Goal: Task Accomplishment & Management: Complete application form

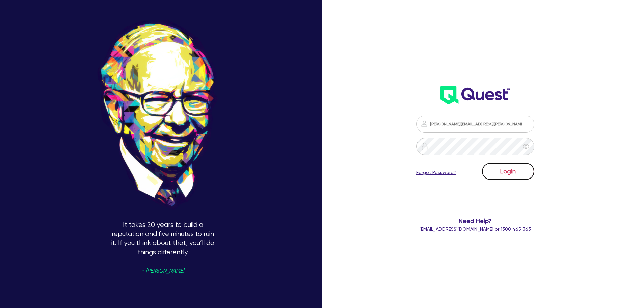
click at [514, 172] on button "Login" at bounding box center [508, 171] width 52 height 17
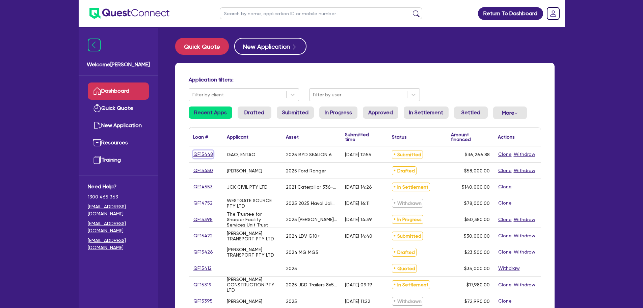
click at [207, 156] on link "QF15448" at bounding box center [203, 154] width 20 height 8
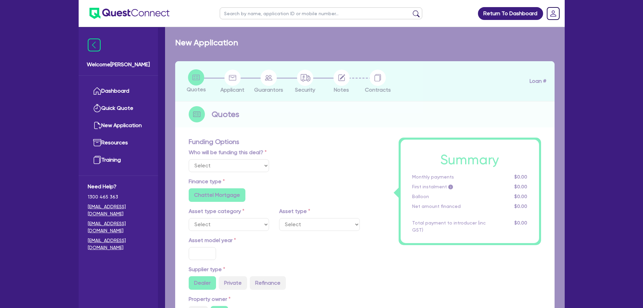
select select "Quest Finance - Platform Funding"
select select "CARS_AND_LIGHT_TRUCKS"
type input "2025"
radio input "true"
type input "45,333.6"
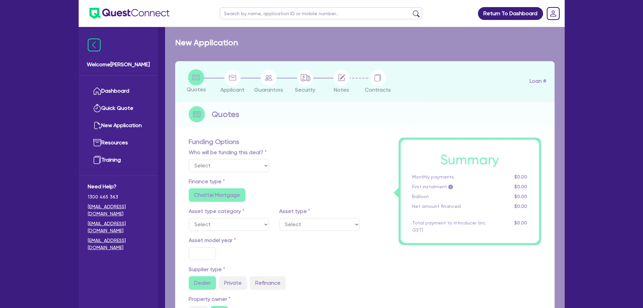
type input "9,066.72"
radio input "true"
type input "11"
select select "PASSENGER_VEHICLES"
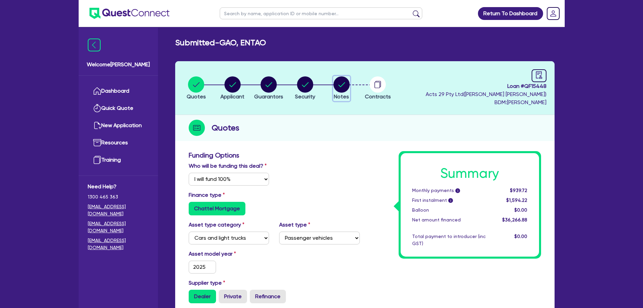
click at [339, 85] on icon "button" at bounding box center [341, 84] width 7 height 5
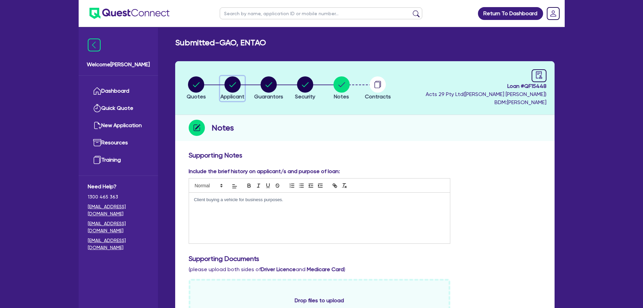
click at [237, 85] on circle "button" at bounding box center [232, 84] width 16 height 16
select select "SOLE_TRADER"
select select "RETAIL_WHOLESALE_TRADE"
select select "HARDWARE_SUPPLIES"
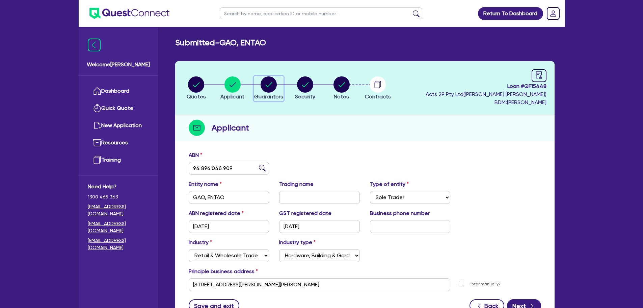
click at [259, 87] on div "button" at bounding box center [268, 84] width 29 height 16
select select "MR"
select select "VIC"
select select "SINGLE"
select select "CASH"
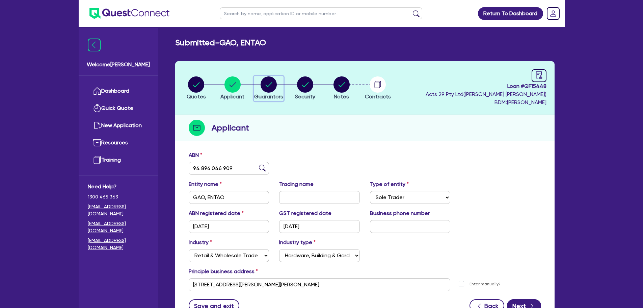
select select "PROPERTY"
select select "MORTGAGE"
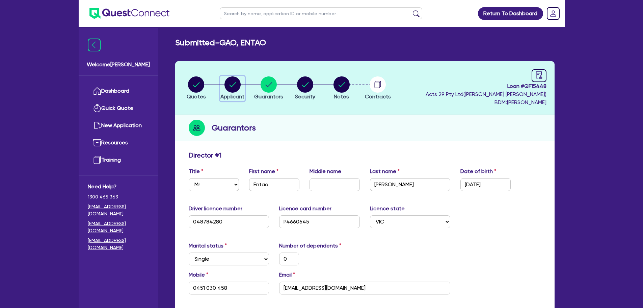
click at [231, 88] on circle "button" at bounding box center [232, 84] width 16 height 16
select select "SOLE_TRADER"
select select "RETAIL_WHOLESALE_TRADE"
select select "HARDWARE_SUPPLIES"
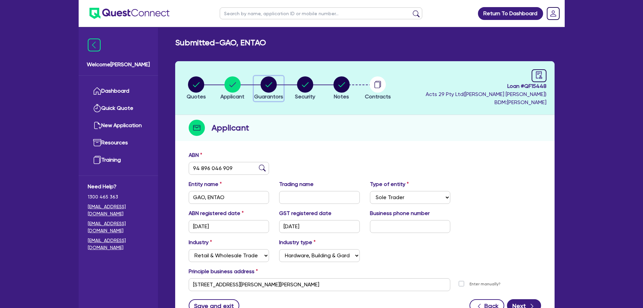
click at [271, 85] on circle "button" at bounding box center [269, 84] width 16 height 16
select select "MR"
select select "VIC"
select select "SINGLE"
select select "CASH"
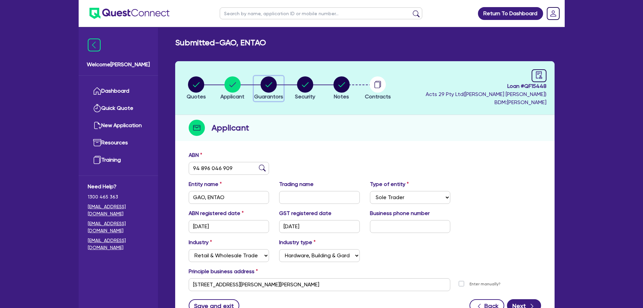
select select "PROPERTY"
select select "MORTGAGE"
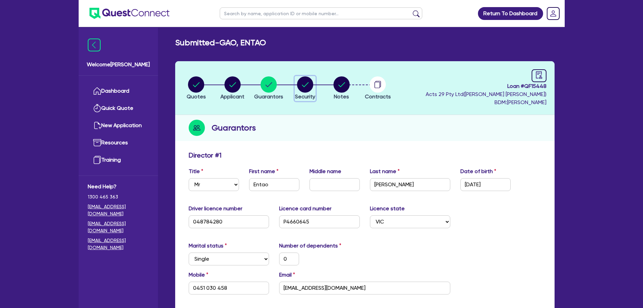
click at [296, 88] on div "button" at bounding box center [305, 84] width 20 height 16
select select "CARS_AND_LIGHT_TRUCKS"
select select "PASSENGER_VEHICLES"
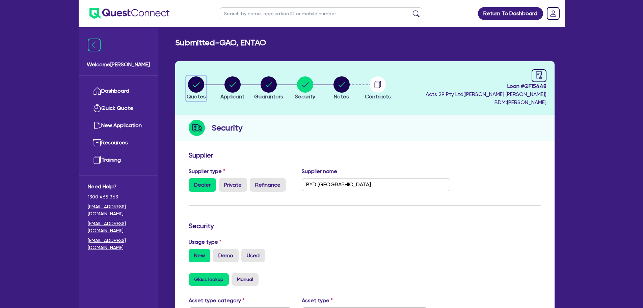
click at [200, 78] on circle "button" at bounding box center [196, 84] width 16 height 16
select select "Quest Finance - Platform Funding"
select select "CARS_AND_LIGHT_TRUCKS"
select select "PASSENGER_VEHICLES"
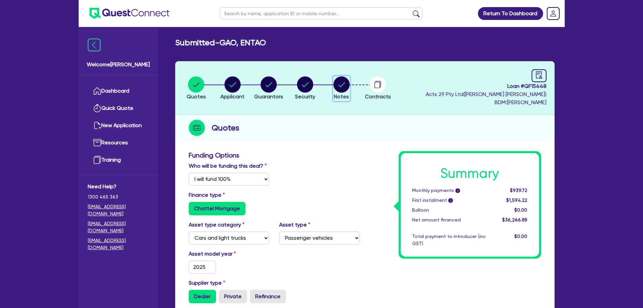
click at [342, 91] on circle "button" at bounding box center [342, 84] width 16 height 16
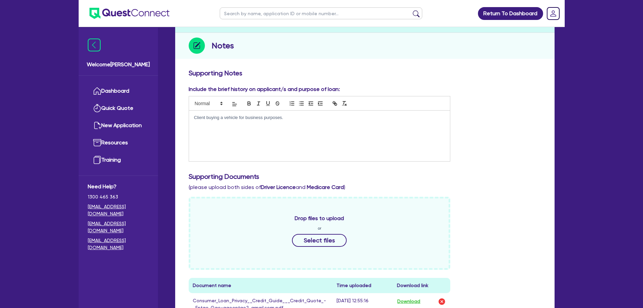
scroll to position [34, 0]
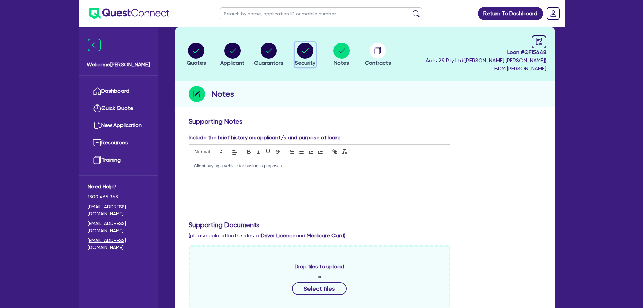
click at [302, 56] on circle "button" at bounding box center [305, 51] width 16 height 16
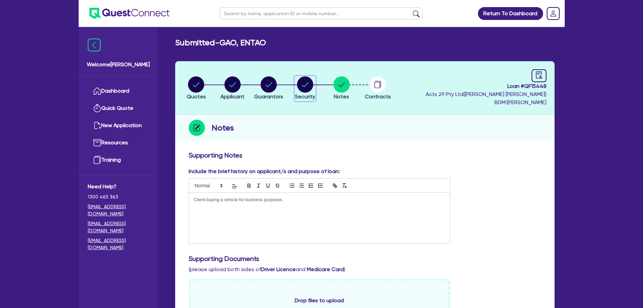
select select "CARS_AND_LIGHT_TRUCKS"
select select "PASSENGER_VEHICLES"
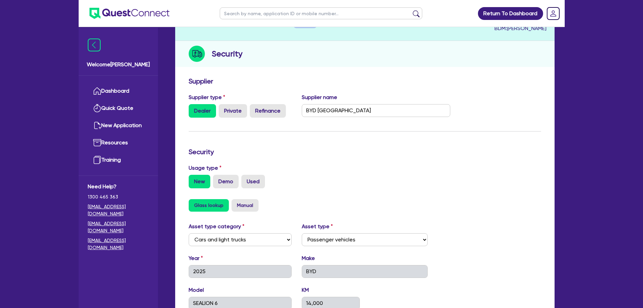
scroll to position [16, 0]
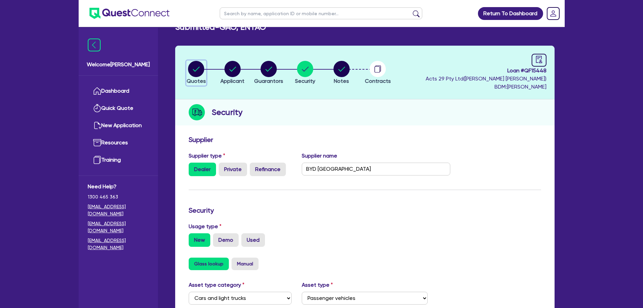
click at [195, 69] on circle "button" at bounding box center [196, 69] width 16 height 16
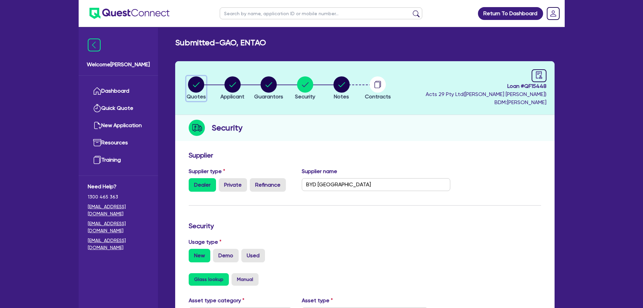
select select "Quest Finance - Platform Funding"
select select "CARS_AND_LIGHT_TRUCKS"
select select "PASSENGER_VEHICLES"
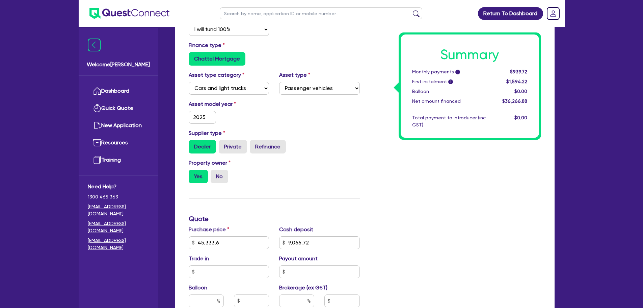
scroll to position [83, 0]
